Goal: Transaction & Acquisition: Purchase product/service

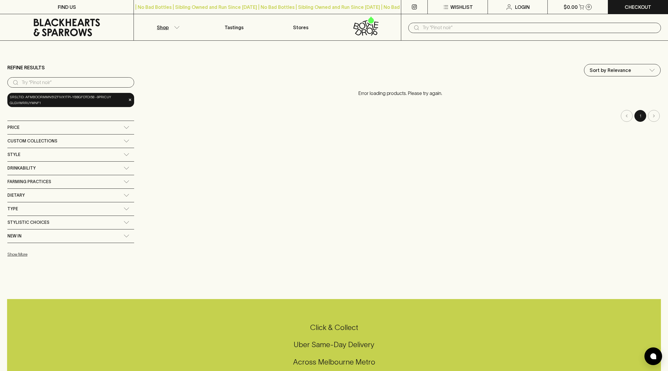
click at [173, 26] on button "Shop" at bounding box center [167, 27] width 67 height 26
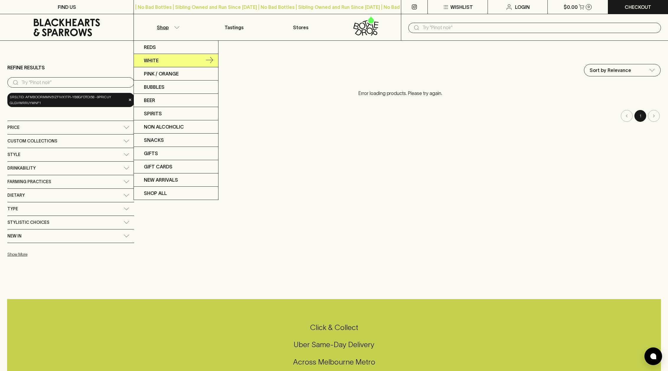
click at [153, 64] on link "White" at bounding box center [176, 60] width 84 height 13
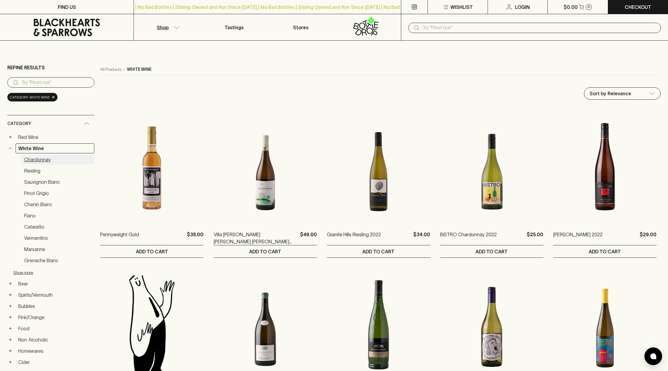
click at [37, 160] on link "Chardonnay" at bounding box center [58, 159] width 73 height 10
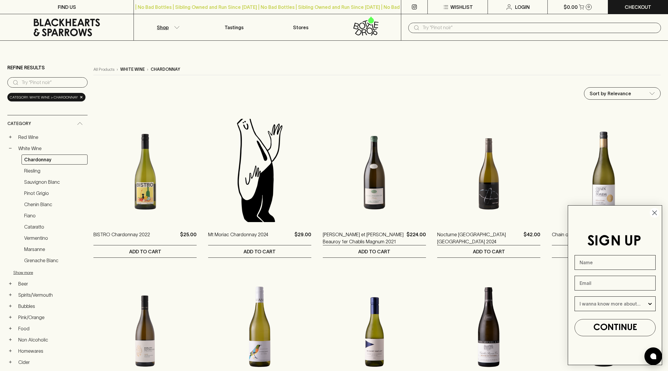
click at [652, 213] on circle "Close dialog" at bounding box center [655, 213] width 10 height 10
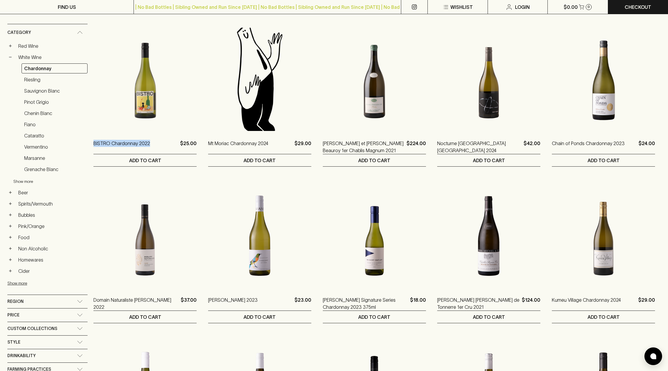
scroll to position [191, 0]
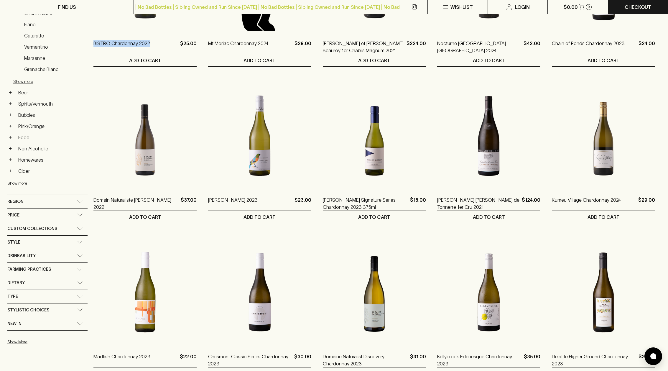
click at [64, 249] on div "Drinkability Impress Guzzle Contemplate" at bounding box center [47, 256] width 80 height 14
click at [65, 243] on div "Style" at bounding box center [42, 241] width 70 height 7
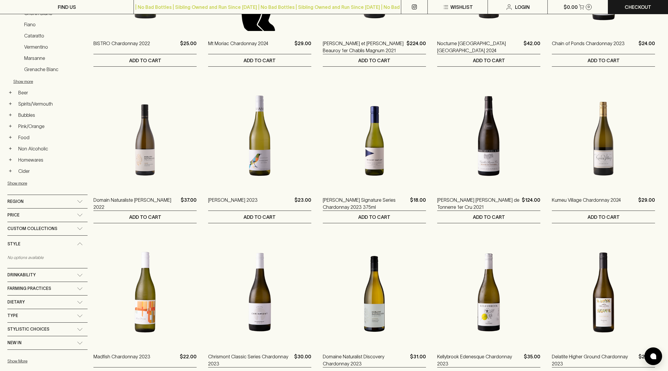
click at [65, 243] on div "Style" at bounding box center [42, 243] width 70 height 7
click at [61, 295] on div "Type" at bounding box center [42, 296] width 70 height 7
click at [61, 295] on div "Type" at bounding box center [42, 297] width 70 height 7
click at [56, 315] on div "Stylistic Choices" at bounding box center [47, 309] width 80 height 13
click at [56, 315] on div "Stylistic Choices" at bounding box center [42, 311] width 70 height 7
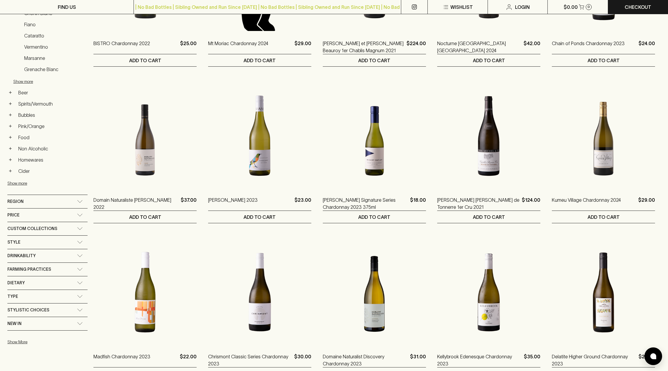
scroll to position [0, 0]
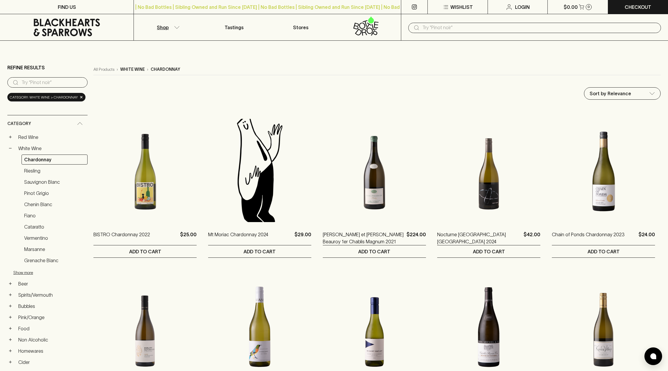
click at [601, 115] on p "Sort by Price (ascending)" at bounding box center [617, 115] width 57 height 7
type input "price:asc"
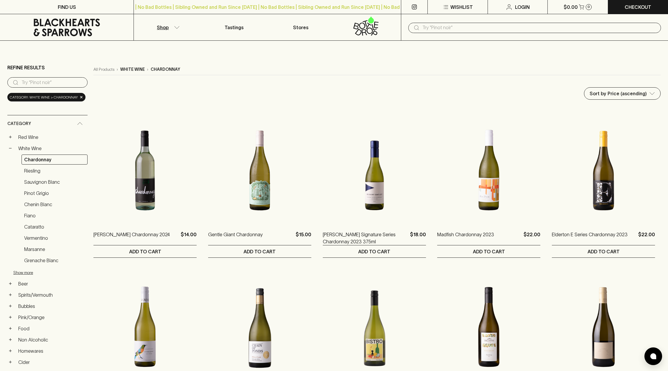
click at [176, 26] on icon "button" at bounding box center [177, 27] width 6 height 3
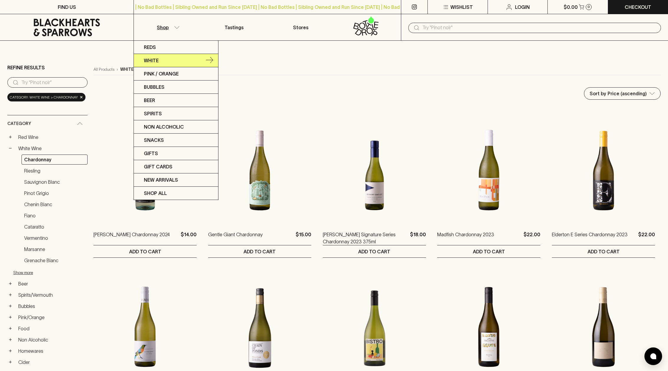
click at [147, 60] on p "White" at bounding box center [151, 60] width 15 height 7
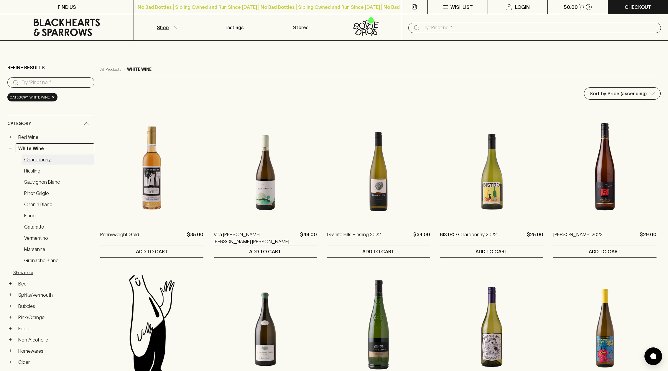
click at [47, 156] on link "Chardonnay" at bounding box center [58, 159] width 73 height 10
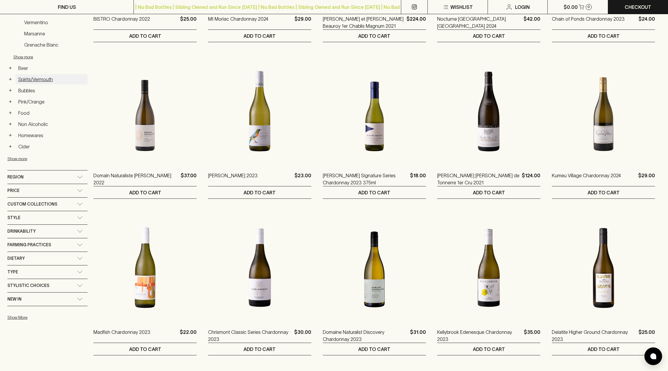
scroll to position [220, 0]
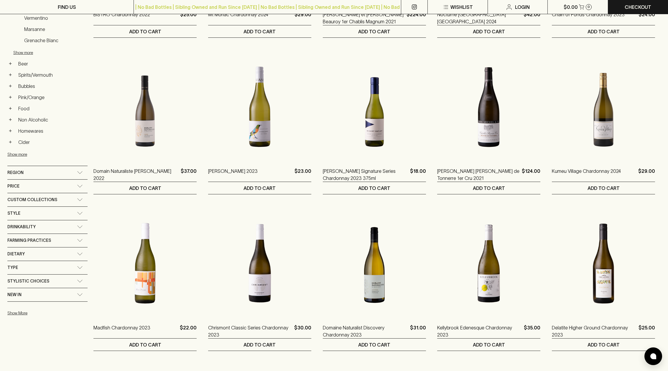
click at [27, 200] on span "Custom Collections" at bounding box center [32, 199] width 50 height 7
click at [27, 200] on span "Custom Collections" at bounding box center [32, 201] width 50 height 7
click at [24, 212] on div "Style" at bounding box center [42, 213] width 70 height 7
click at [24, 212] on div "Style" at bounding box center [42, 214] width 70 height 7
click at [24, 223] on span "Drinkability" at bounding box center [21, 226] width 28 height 7
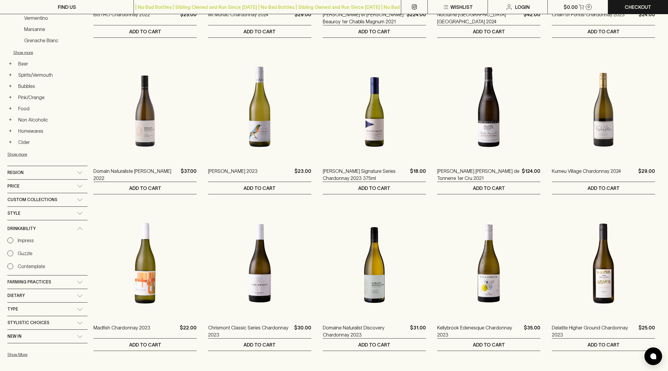
click at [9, 241] on input "Impress" at bounding box center [10, 240] width 6 height 6
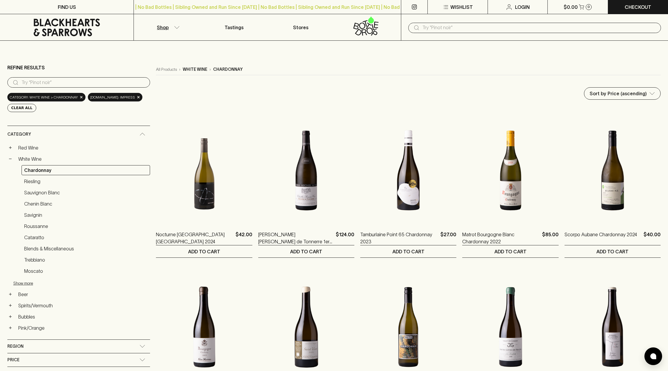
click at [611, 120] on li "Sort by Price (ascending)" at bounding box center [622, 115] width 76 height 11
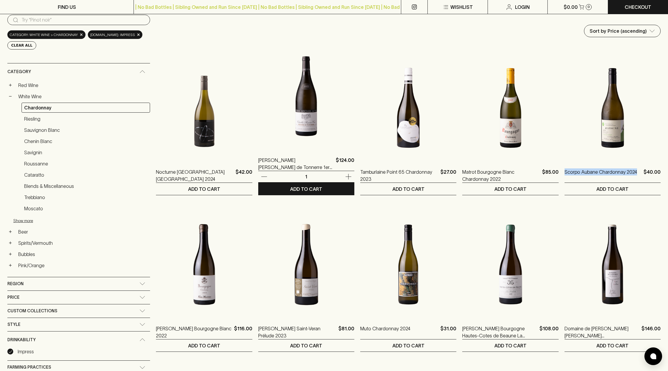
scroll to position [57, 0]
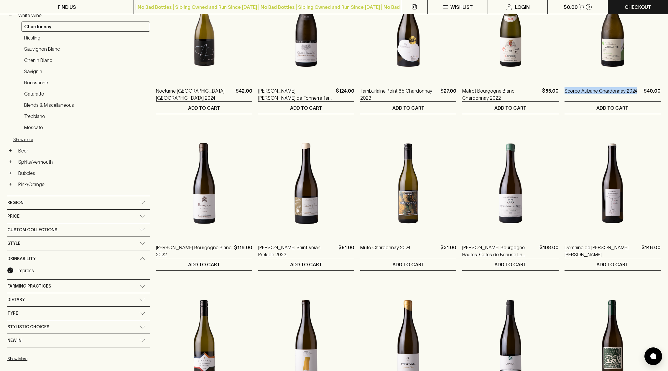
click at [17, 270] on label "Impress" at bounding box center [20, 270] width 27 height 7
click at [13, 270] on input "Impress" at bounding box center [10, 270] width 6 height 6
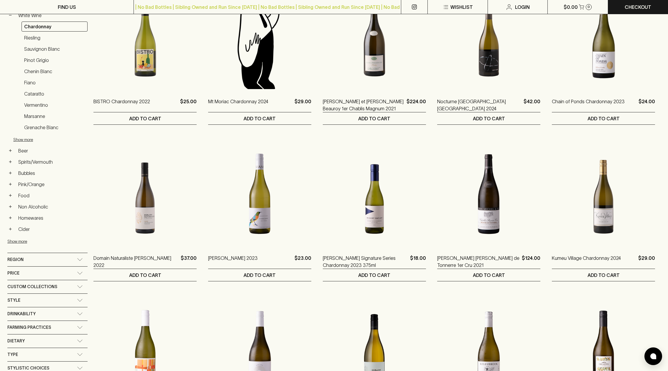
scroll to position [209, 0]
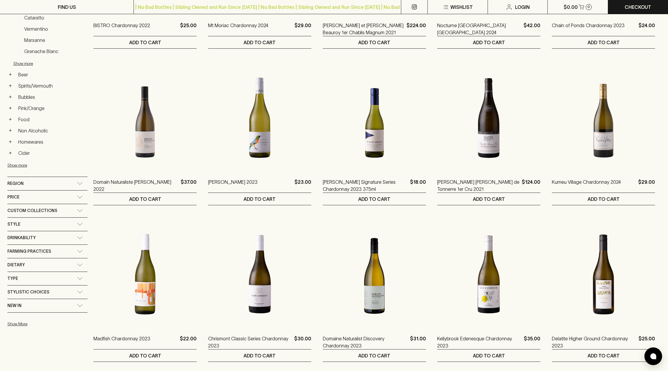
click at [35, 237] on div "Drinkability" at bounding box center [42, 237] width 70 height 7
click at [25, 278] on p "Contemplate" at bounding box center [31, 276] width 27 height 7
click at [13, 278] on input "Contemplate" at bounding box center [10, 277] width 6 height 6
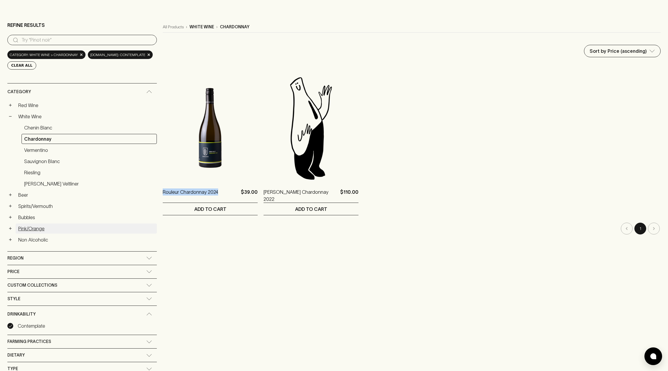
scroll to position [172, 0]
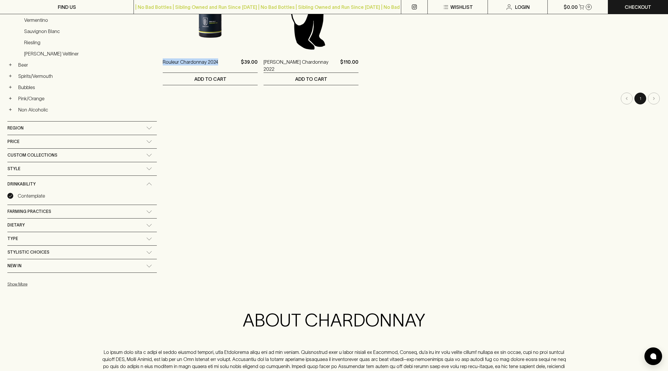
click at [45, 199] on div "Contemplate" at bounding box center [81, 195] width 149 height 7
click at [28, 197] on p "Contemplate" at bounding box center [31, 195] width 27 height 7
click at [13, 197] on input "Contemplate" at bounding box center [10, 196] width 6 height 6
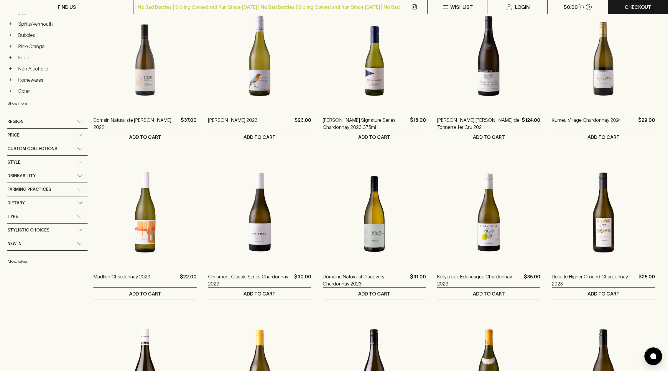
scroll to position [279, 0]
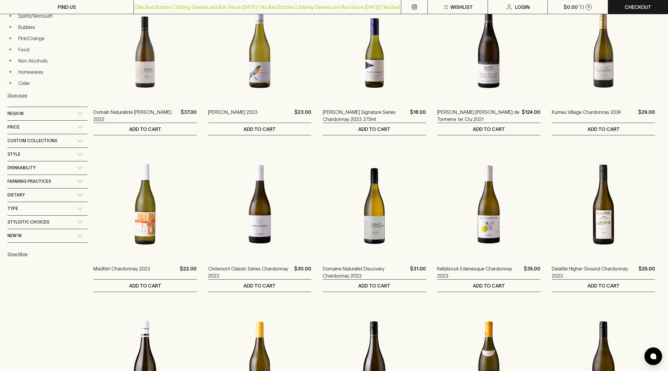
click at [33, 172] on div "Drinkability" at bounding box center [47, 167] width 80 height 13
click at [42, 222] on span "Farming Practices" at bounding box center [29, 222] width 44 height 7
click at [32, 224] on span "Farming Practices" at bounding box center [29, 224] width 44 height 7
click at [36, 239] on div "Dietary" at bounding box center [42, 236] width 70 height 7
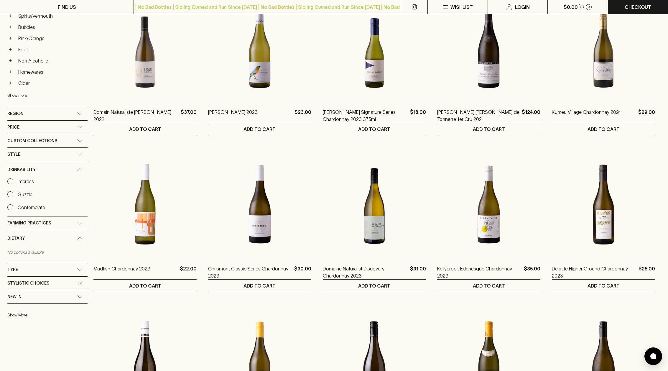
click at [36, 239] on div "Dietary" at bounding box center [42, 238] width 70 height 7
click at [34, 251] on div "Type" at bounding box center [42, 249] width 70 height 7
click at [34, 251] on div "Type" at bounding box center [42, 251] width 70 height 7
click at [34, 262] on span "Stylistic Choices" at bounding box center [28, 263] width 42 height 7
click at [34, 262] on span "Stylistic Choices" at bounding box center [28, 265] width 42 height 7
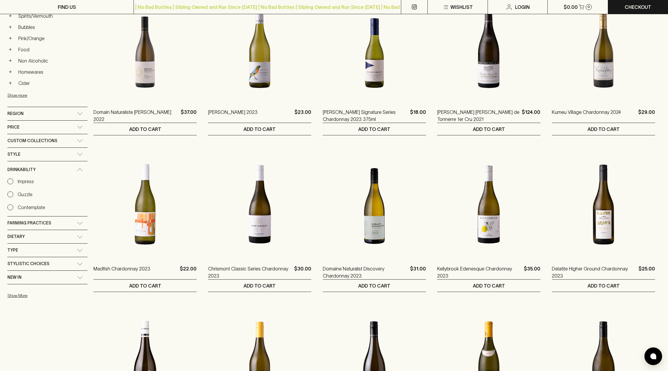
click at [32, 281] on div "New In" at bounding box center [47, 277] width 80 height 13
click at [32, 281] on div "New In" at bounding box center [42, 278] width 70 height 7
click at [23, 296] on button "Show More" at bounding box center [45, 295] width 77 height 12
click at [10, 194] on input "Guzzle" at bounding box center [10, 194] width 6 height 6
